Goal: Task Accomplishment & Management: Use online tool/utility

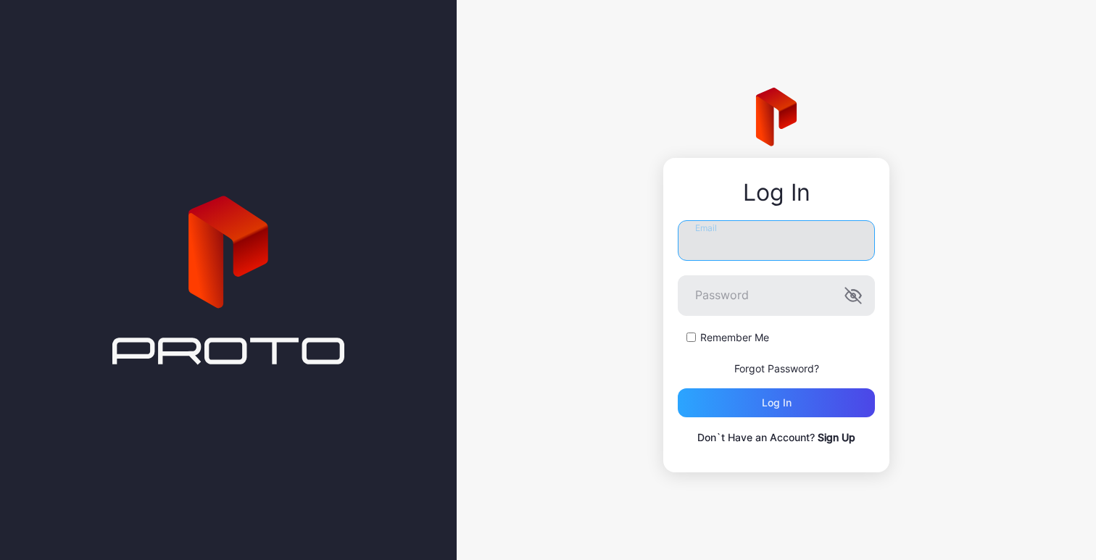
click at [737, 238] on input "Email" at bounding box center [776, 240] width 197 height 41
type input "**********"
click at [702, 336] on label "Remember Me" at bounding box center [734, 338] width 69 height 14
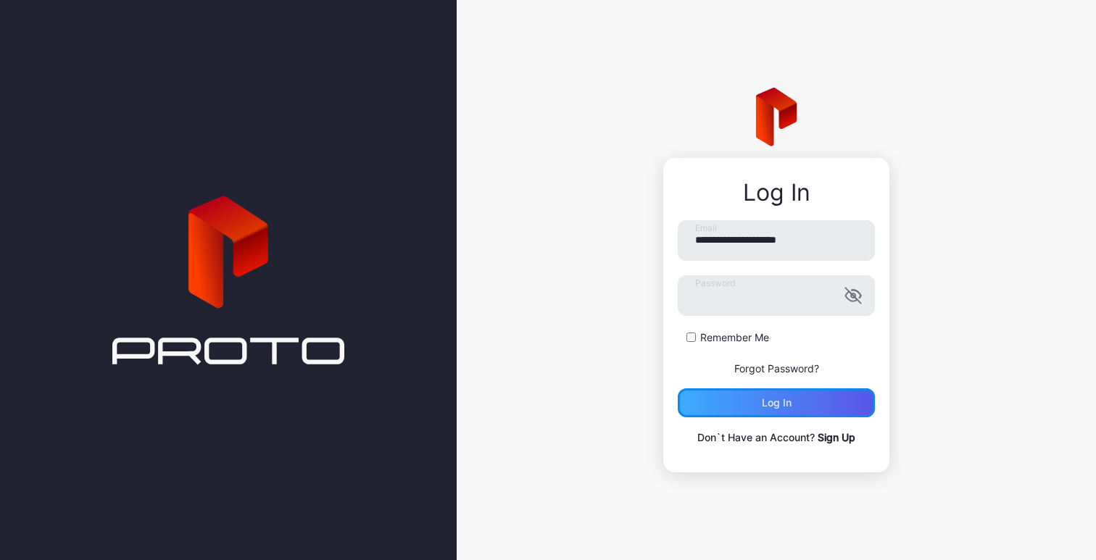
click at [765, 407] on div "Log in" at bounding box center [777, 403] width 30 height 12
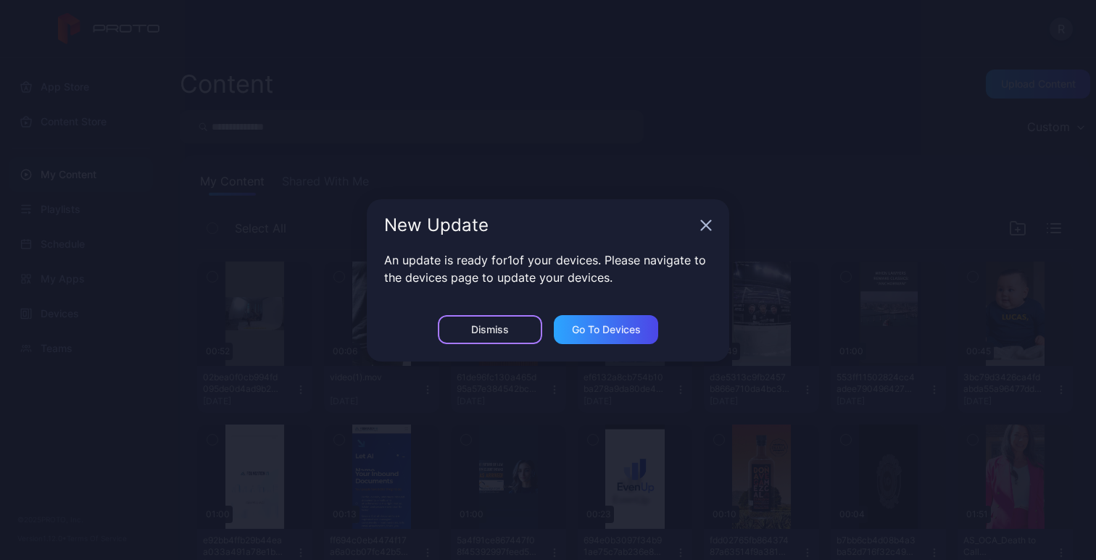
click at [498, 334] on div "Dismiss" at bounding box center [490, 330] width 38 height 12
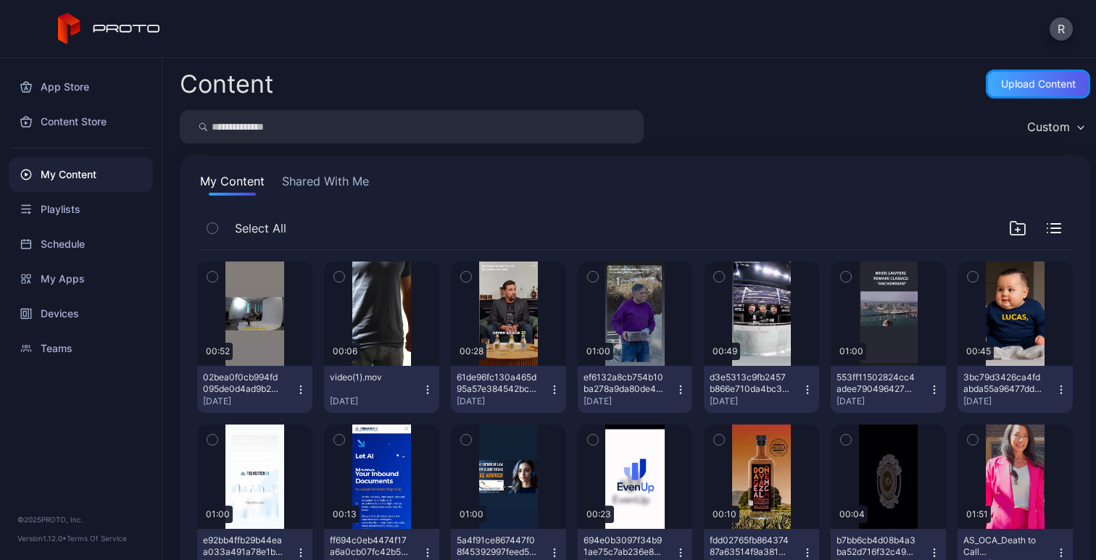
click at [1029, 86] on div "Upload Content" at bounding box center [1038, 84] width 75 height 12
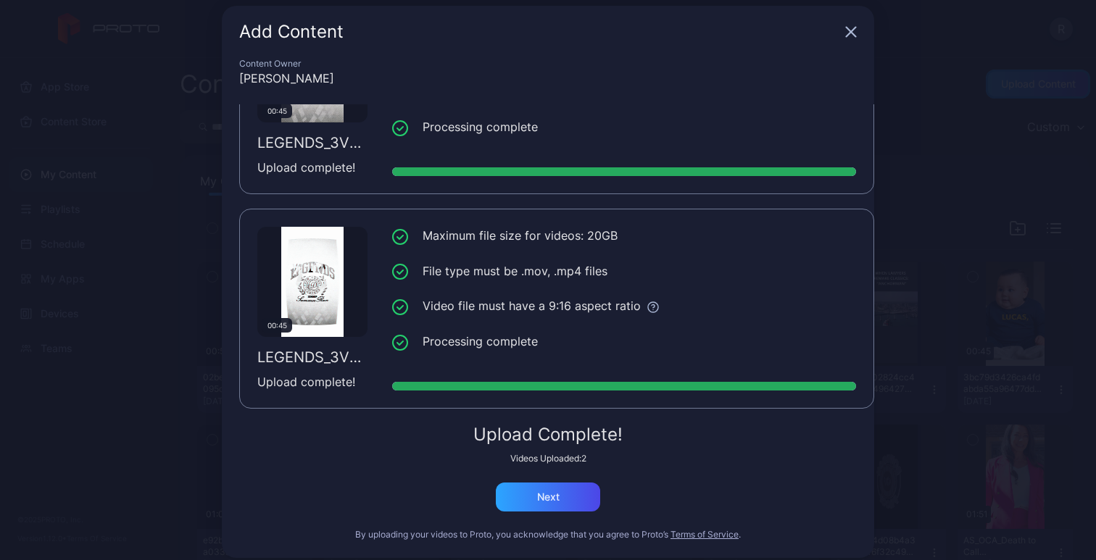
scroll to position [27, 0]
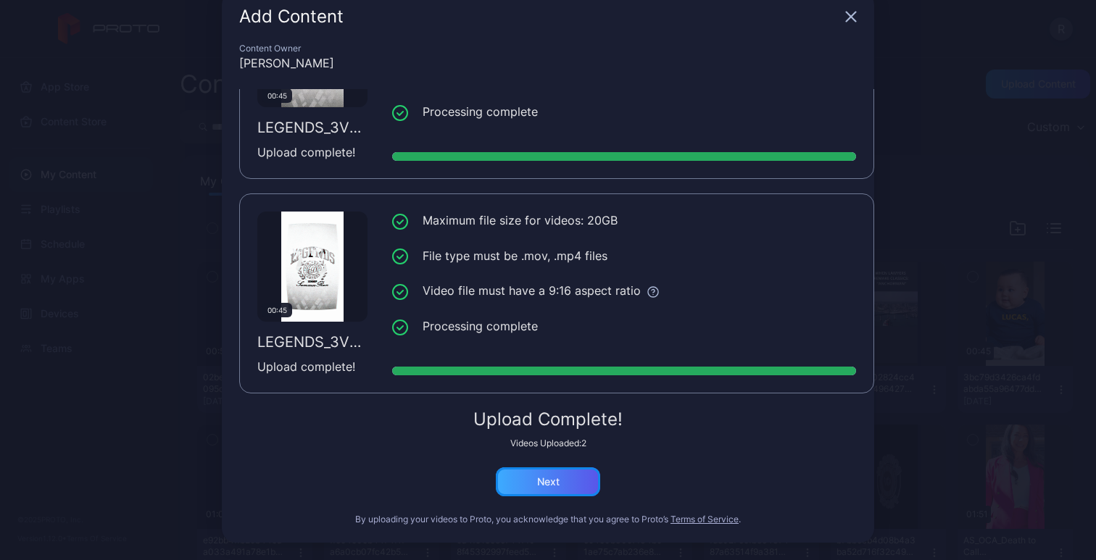
click at [558, 481] on div "Next" at bounding box center [548, 482] width 104 height 29
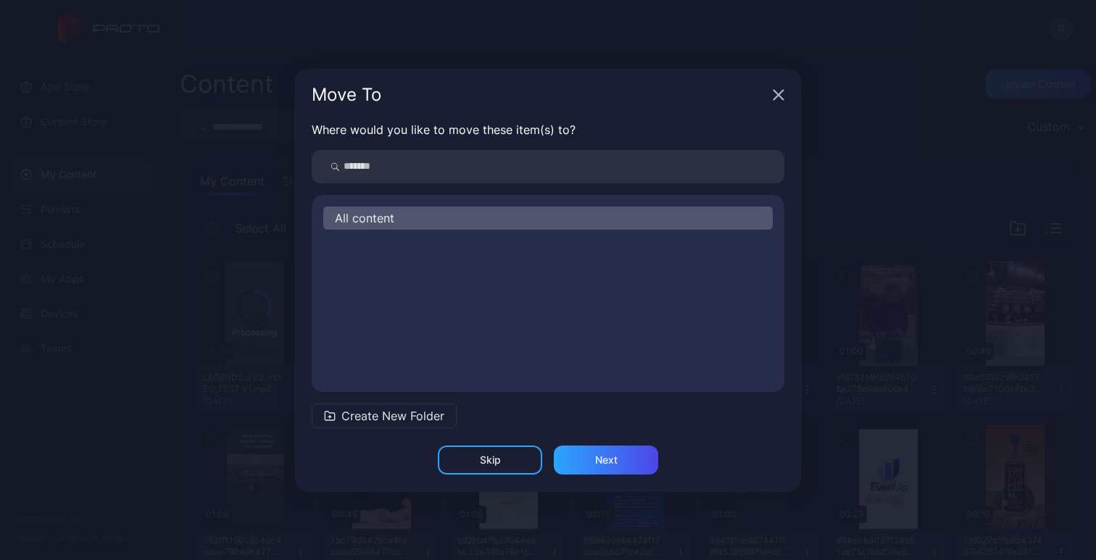
click at [504, 223] on div "All content" at bounding box center [547, 218] width 449 height 23
click at [515, 167] on input "search" at bounding box center [548, 166] width 473 height 33
click at [429, 419] on span "Create New Folder" at bounding box center [392, 415] width 103 height 17
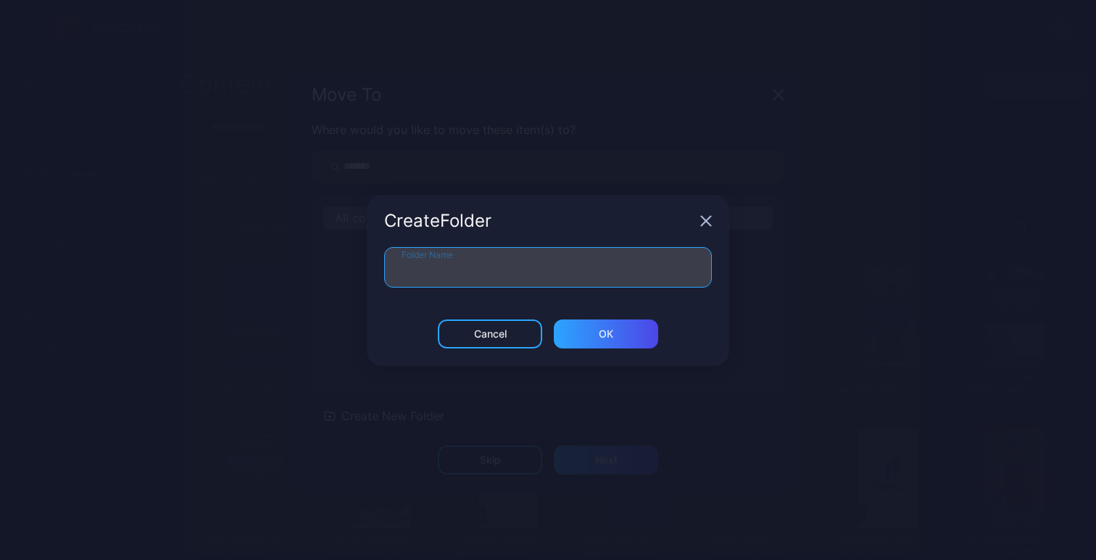
click at [426, 261] on input "Folder Name" at bounding box center [548, 267] width 328 height 41
type input "*******"
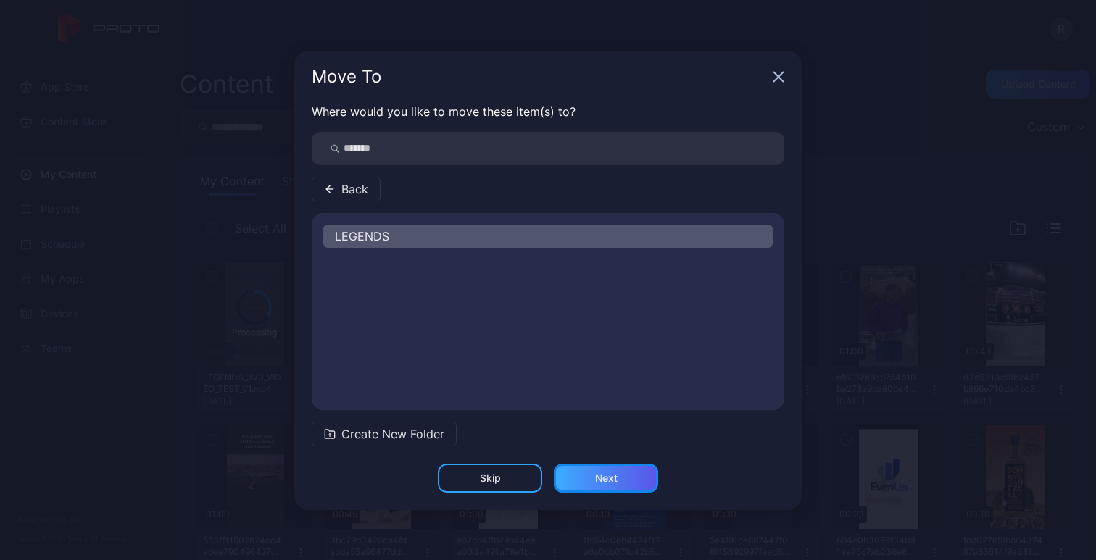
click at [578, 476] on div "Next" at bounding box center [606, 478] width 104 height 29
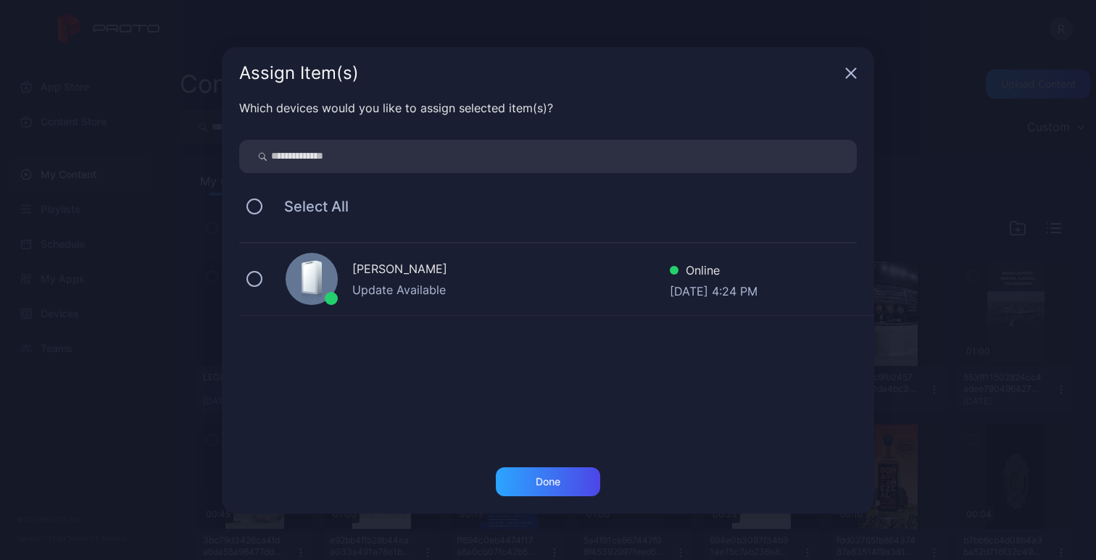
click at [466, 293] on div "Update Available" at bounding box center [510, 289] width 317 height 17
click at [568, 485] on div "Done" at bounding box center [548, 482] width 104 height 29
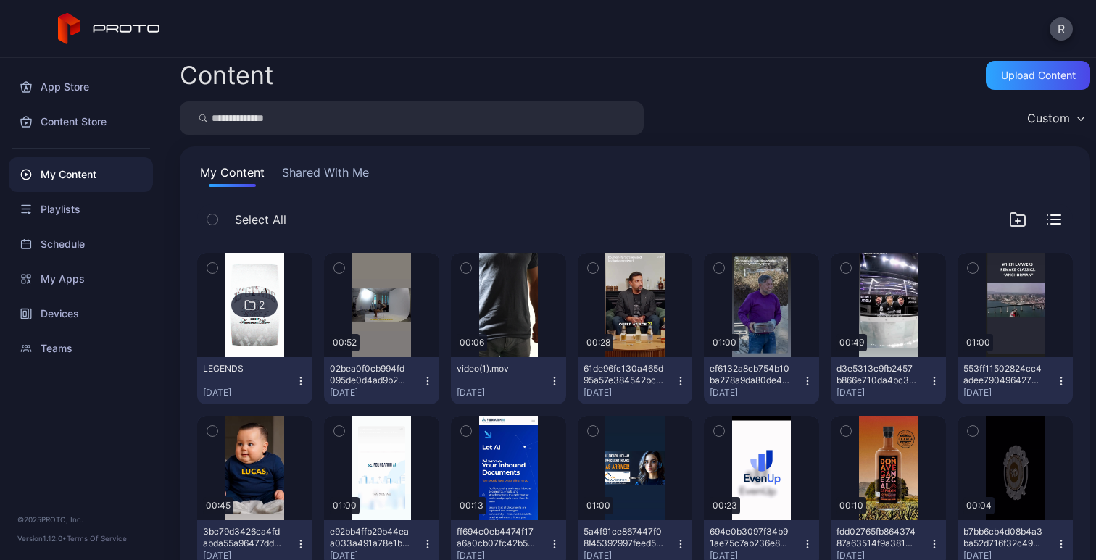
scroll to position [0, 0]
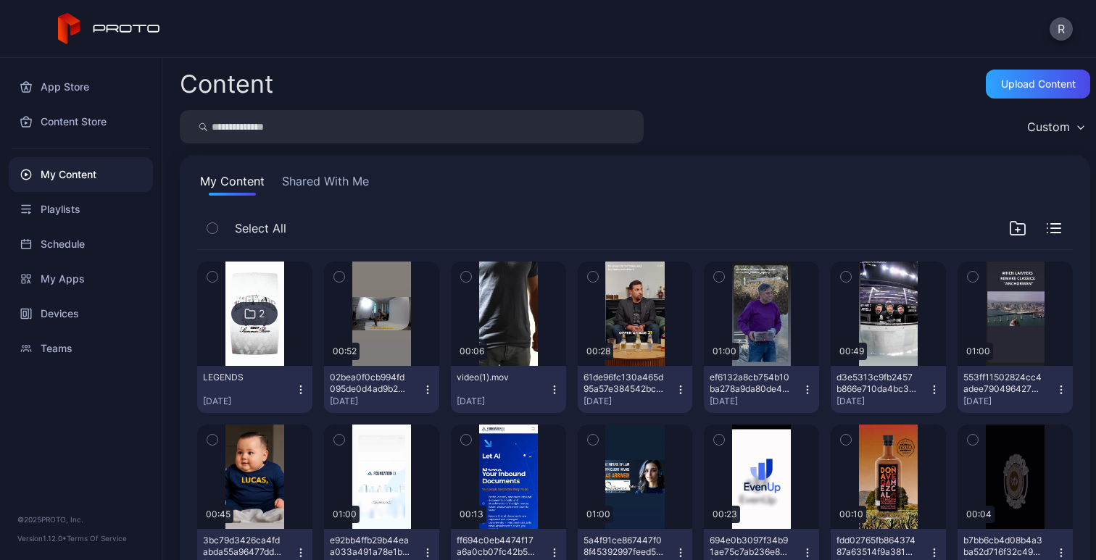
click at [232, 375] on div "LEGENDS" at bounding box center [243, 378] width 80 height 12
